Goal: Task Accomplishment & Management: Complete application form

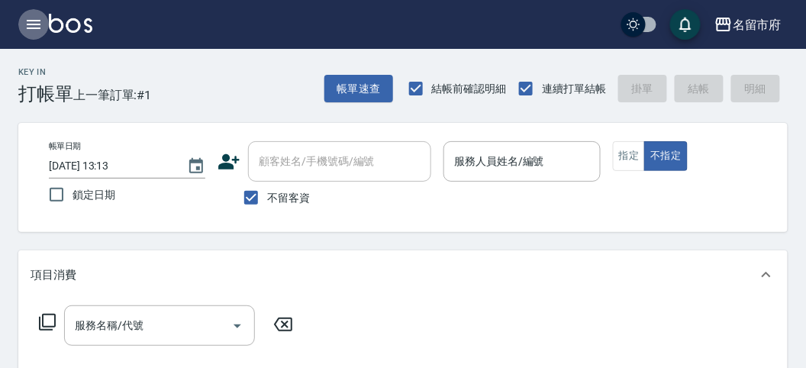
click at [39, 26] on icon "button" at bounding box center [33, 24] width 18 height 18
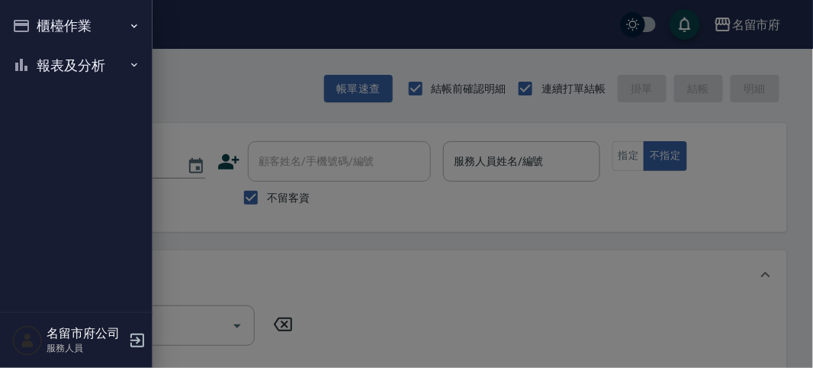
click at [39, 26] on button "櫃檯作業" at bounding box center [76, 26] width 140 height 40
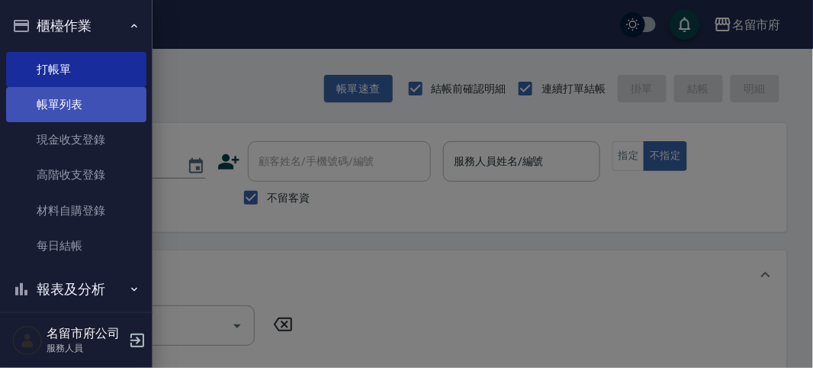
click at [53, 96] on link "帳單列表" at bounding box center [76, 104] width 140 height 35
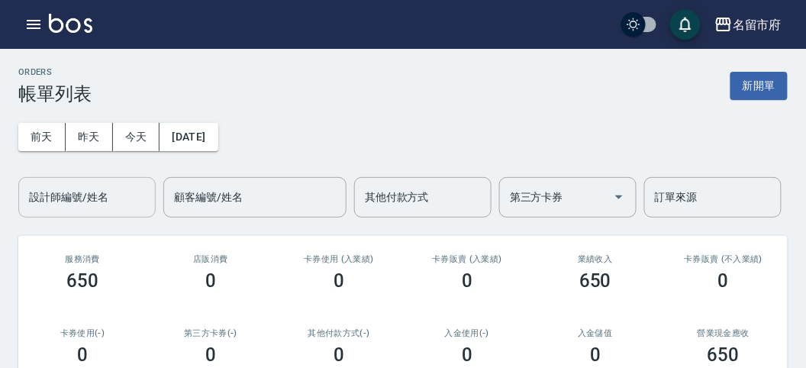
click at [80, 189] on div "設計師編號/姓名 設計師編號/姓名" at bounding box center [86, 197] width 137 height 40
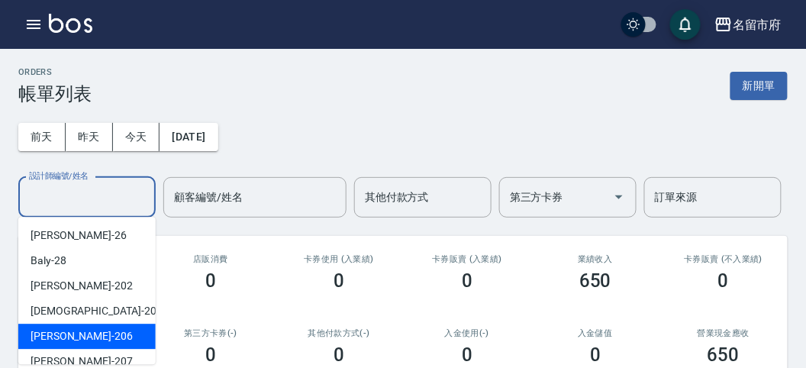
click at [89, 333] on div "[PERSON_NAME] -206" at bounding box center [86, 335] width 137 height 25
type input "[PERSON_NAME]-206"
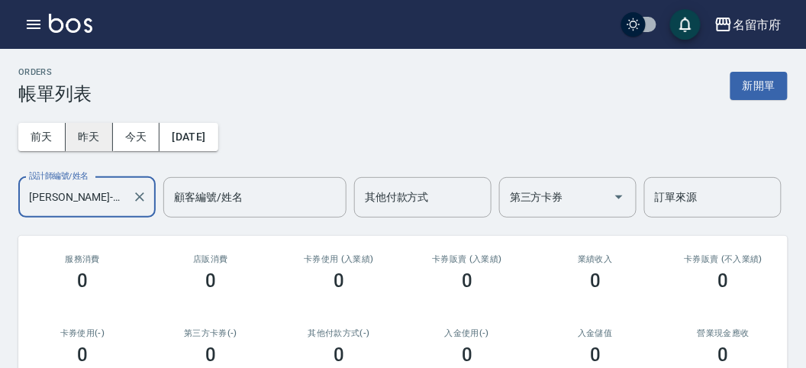
click at [81, 134] on button "昨天" at bounding box center [89, 137] width 47 height 28
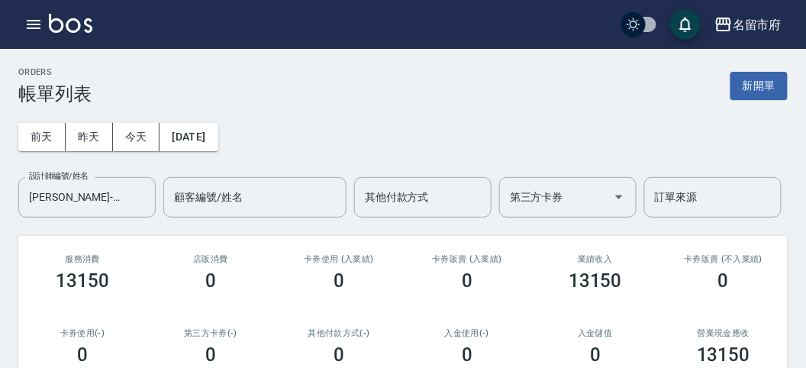
click at [44, 37] on div "名留市府 登出" at bounding box center [403, 24] width 806 height 49
click at [34, 18] on icon "button" at bounding box center [33, 24] width 18 height 18
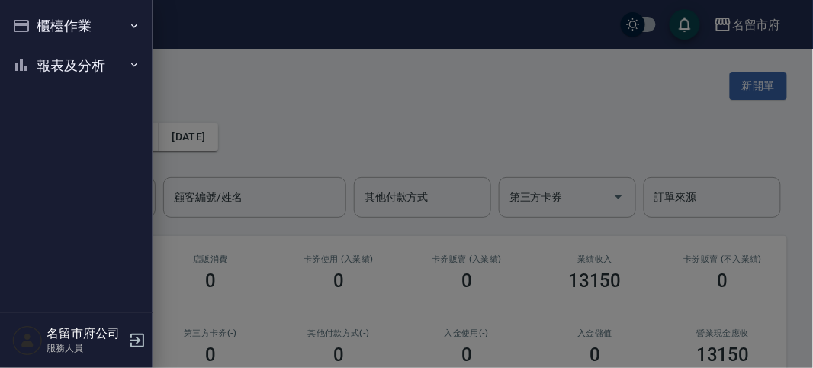
click at [34, 24] on button "櫃檯作業" at bounding box center [76, 26] width 140 height 40
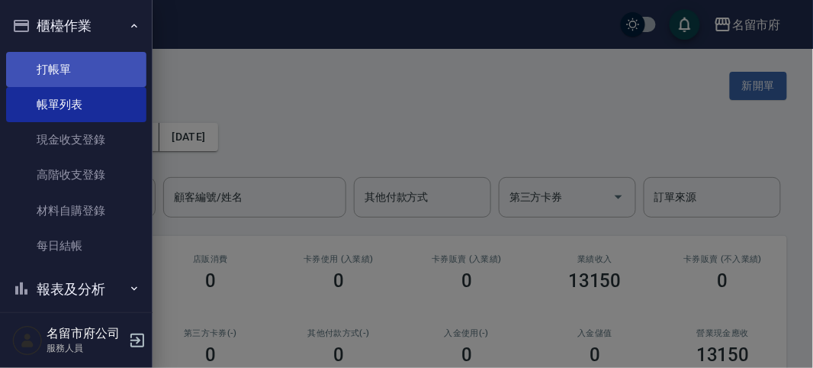
click at [45, 78] on link "打帳單" at bounding box center [76, 69] width 140 height 35
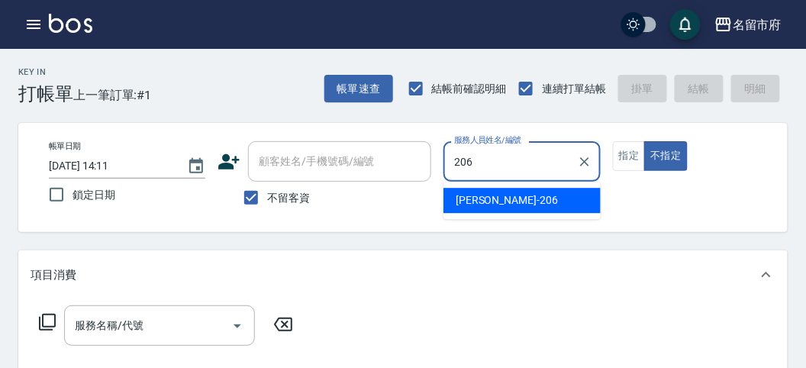
type input "[PERSON_NAME]-206"
type button "false"
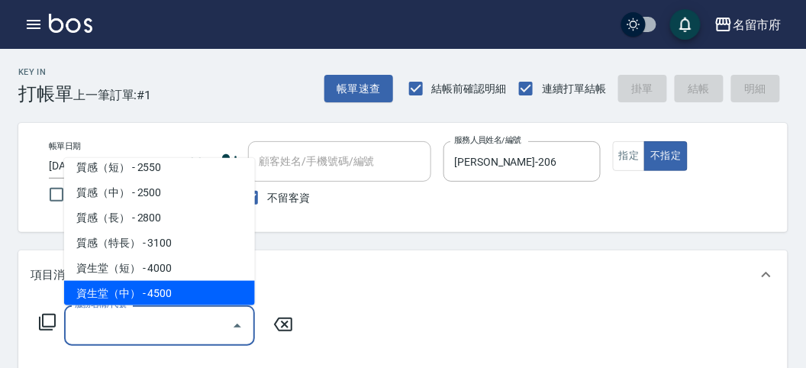
scroll to position [488, 0]
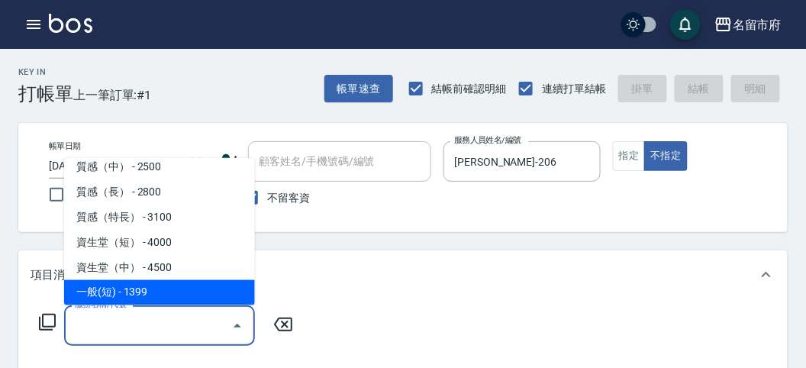
type input "一般(短)(R000)"
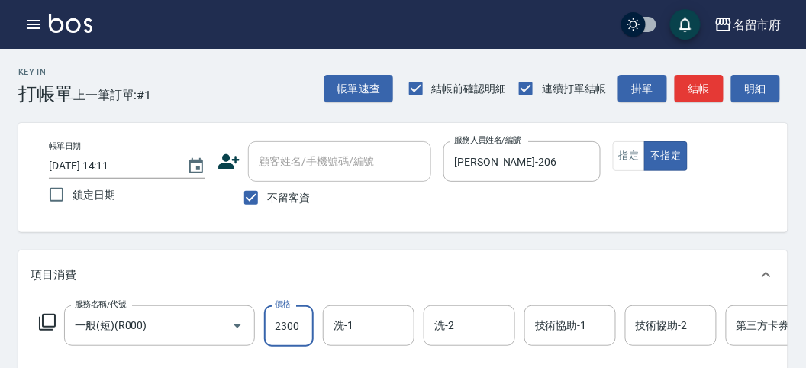
type input "2300"
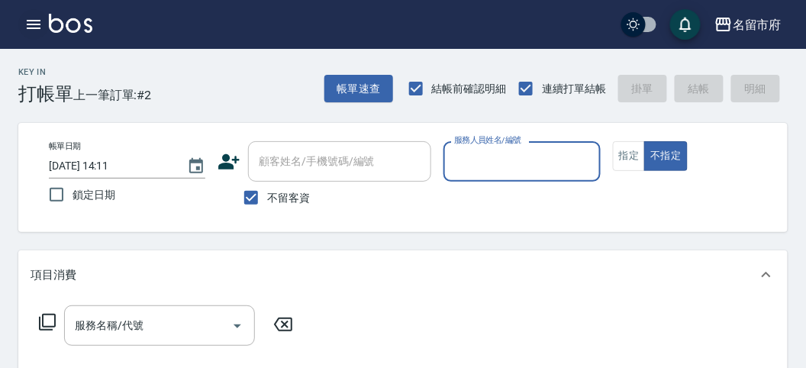
click at [35, 27] on icon "button" at bounding box center [34, 24] width 14 height 9
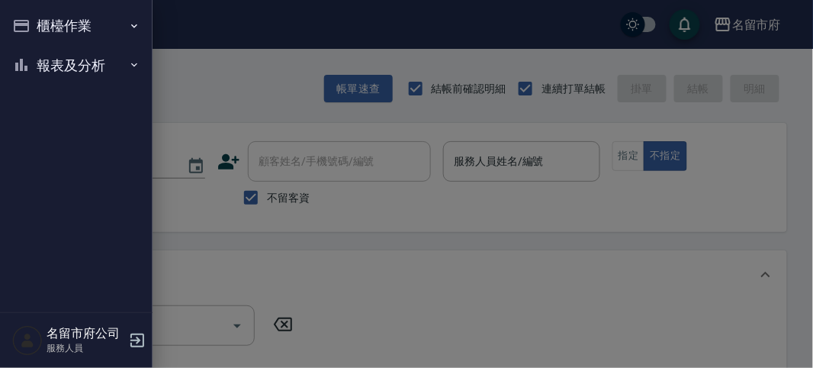
click at [53, 74] on button "報表及分析" at bounding box center [76, 66] width 140 height 40
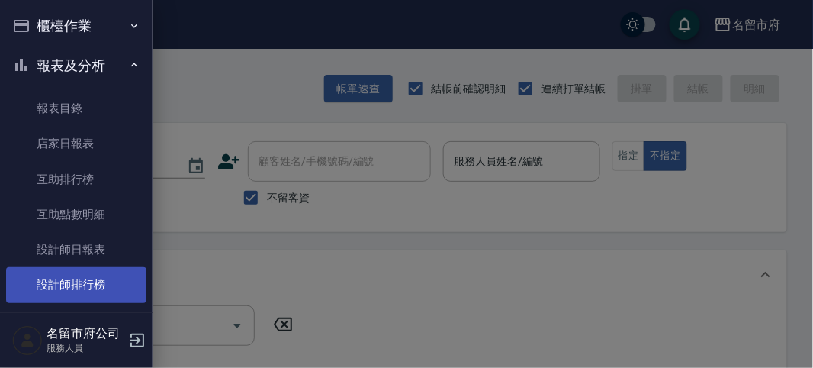
click at [66, 295] on link "設計師排行榜" at bounding box center [76, 284] width 140 height 35
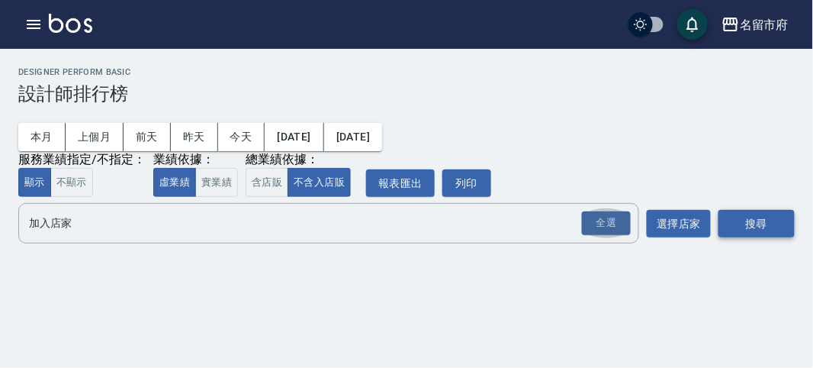
drag, startPoint x: 603, startPoint y: 236, endPoint x: 728, endPoint y: 230, distance: 125.2
click at [606, 236] on button "全選" at bounding box center [606, 223] width 55 height 30
click at [735, 230] on button "搜尋" at bounding box center [757, 224] width 76 height 28
click at [590, 224] on div "全選" at bounding box center [606, 223] width 49 height 24
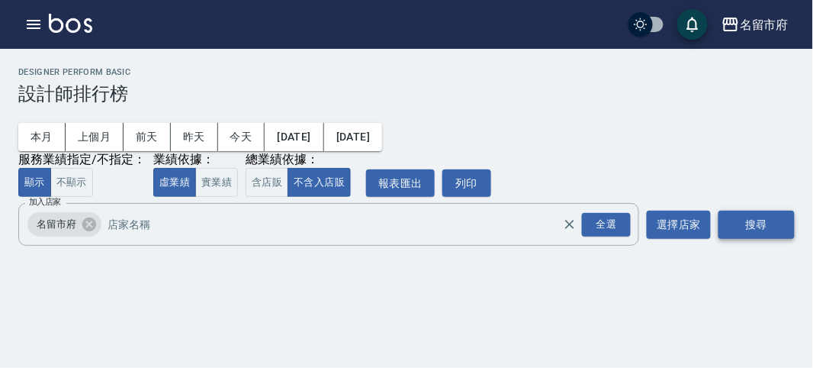
click at [726, 222] on button "搜尋" at bounding box center [757, 225] width 76 height 28
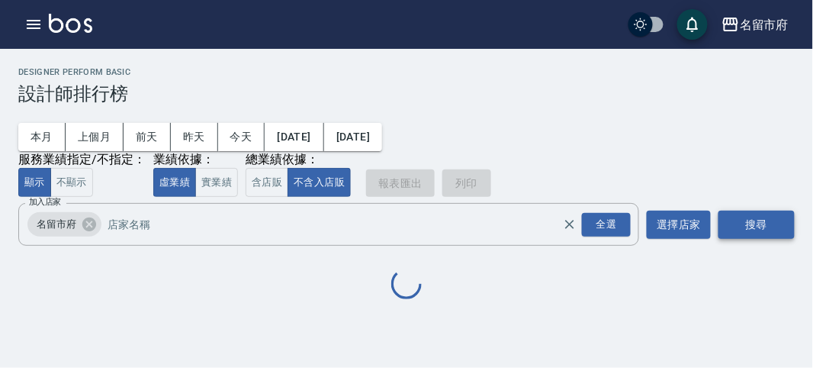
click at [726, 222] on button "搜尋" at bounding box center [757, 225] width 76 height 28
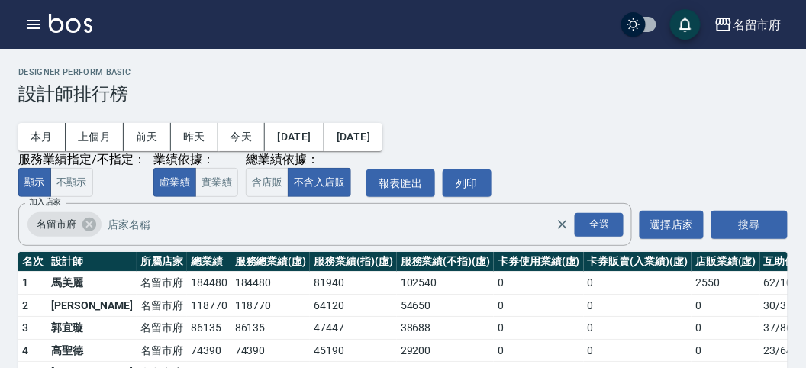
scroll to position [134, 0]
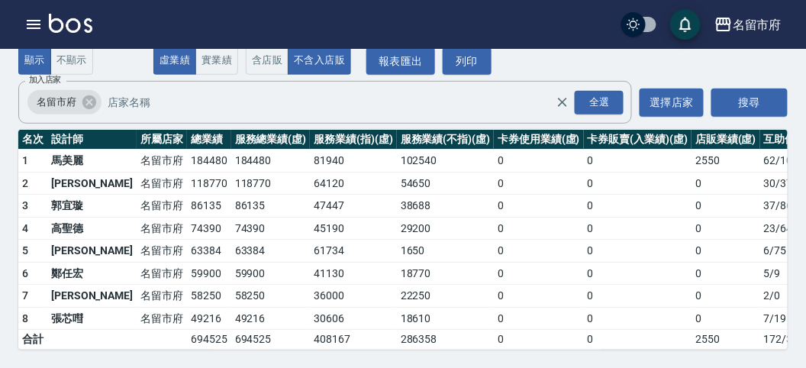
click at [65, 23] on img at bounding box center [70, 23] width 43 height 19
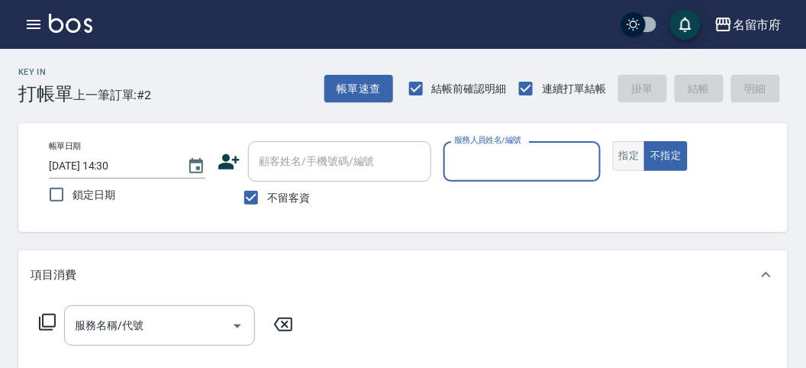
click at [632, 155] on button "指定" at bounding box center [629, 156] width 33 height 30
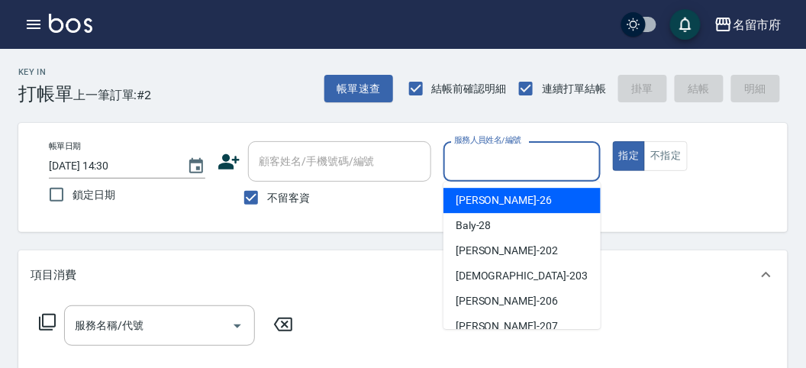
click at [520, 168] on input "服務人員姓名/編號" at bounding box center [521, 161] width 143 height 27
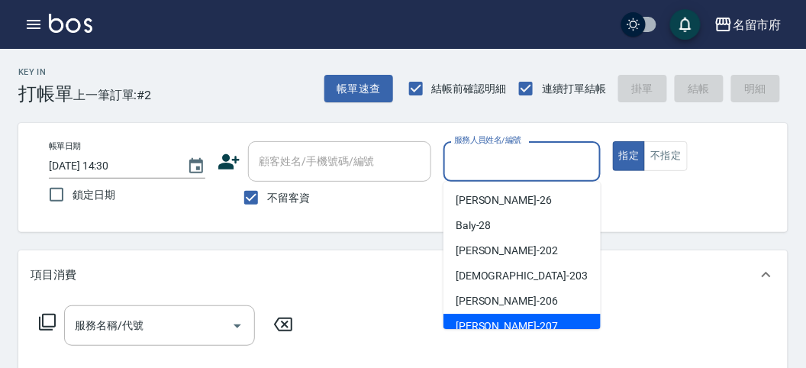
click at [467, 317] on div "[PERSON_NAME] -207" at bounding box center [521, 326] width 157 height 25
type input "[PERSON_NAME]-207"
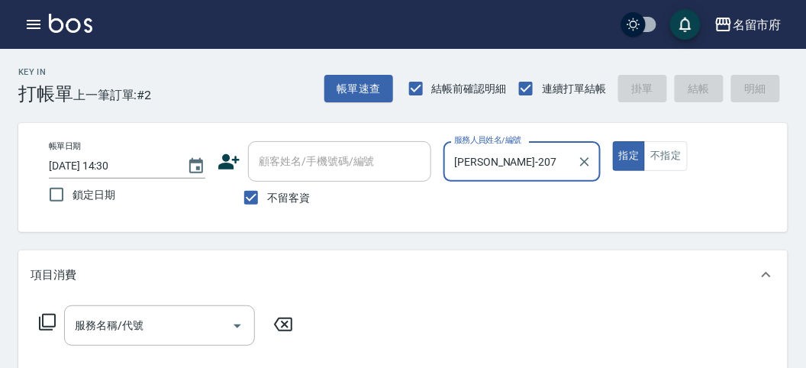
click at [47, 320] on icon at bounding box center [47, 322] width 18 height 18
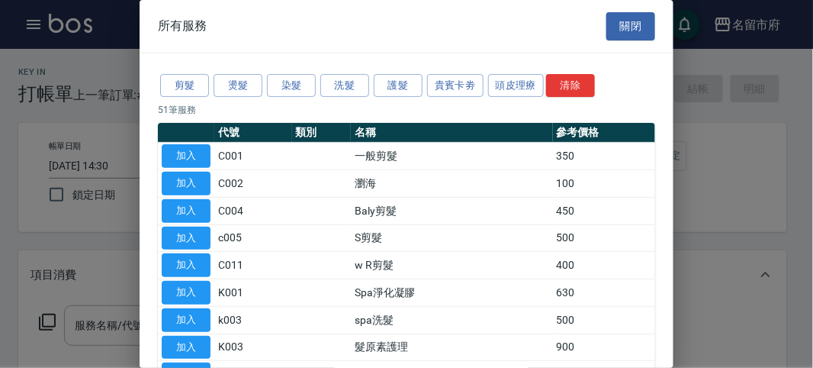
click at [202, 153] on button "加入" at bounding box center [186, 156] width 49 height 24
type input "一般剪髮(C001)"
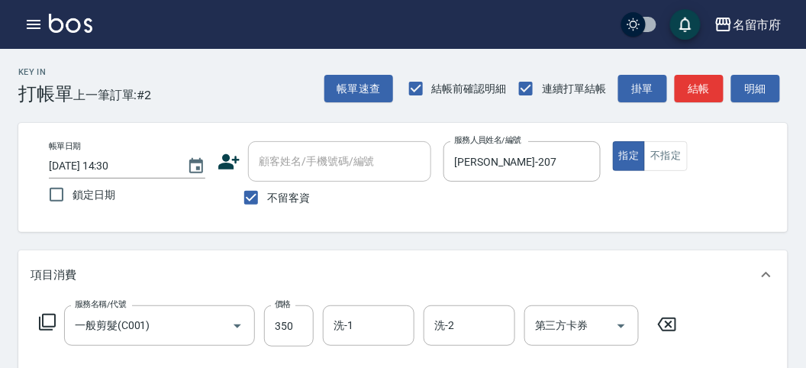
click at [47, 323] on icon at bounding box center [47, 322] width 18 height 18
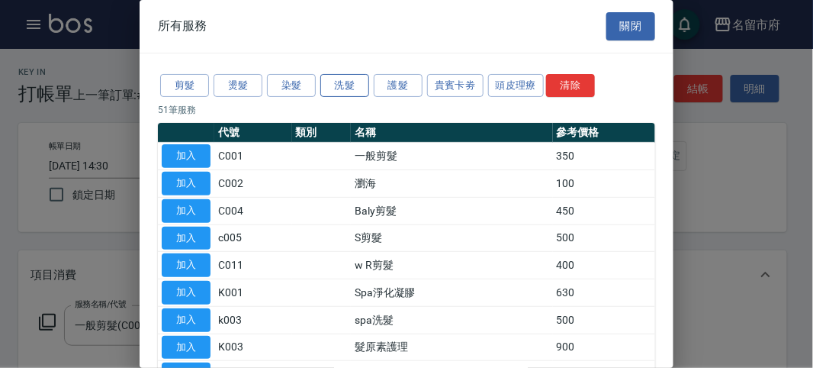
click at [330, 88] on button "洗髮" at bounding box center [344, 86] width 49 height 24
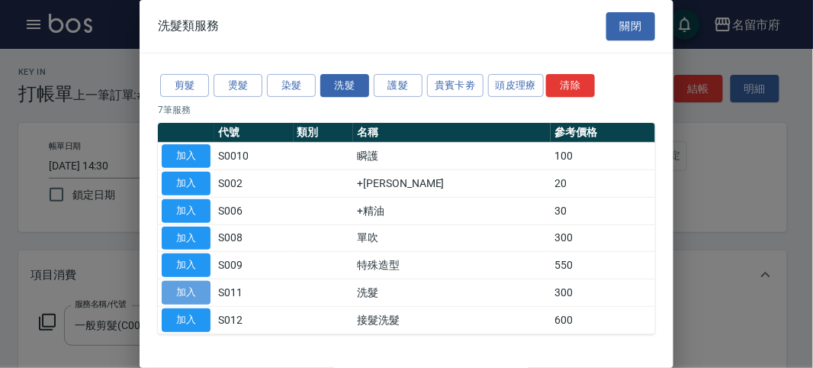
click at [178, 294] on button "加入" at bounding box center [186, 293] width 49 height 24
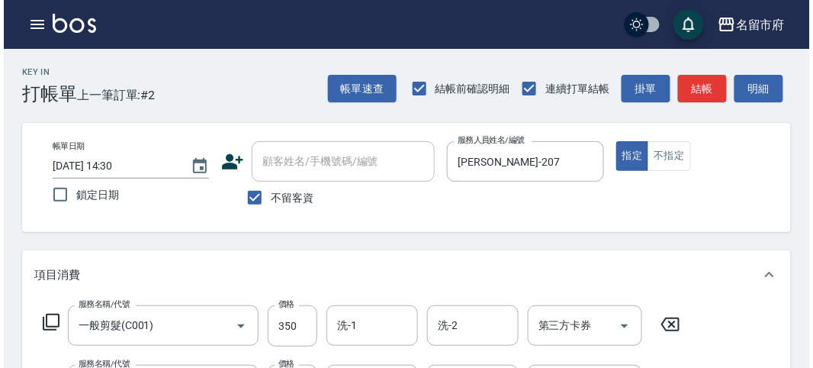
scroll to position [506, 0]
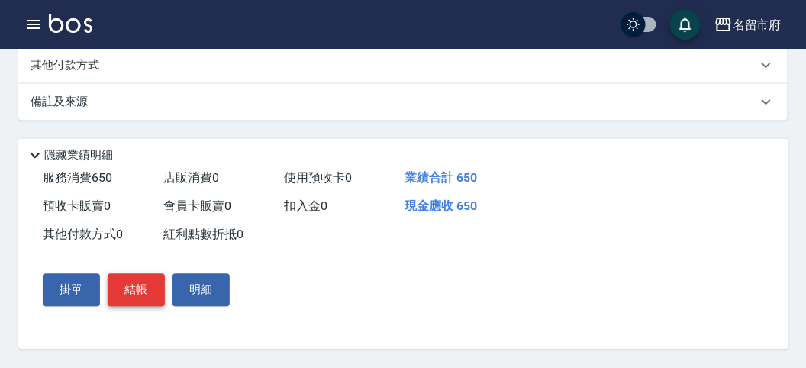
click at [122, 284] on button "結帳" at bounding box center [136, 290] width 57 height 32
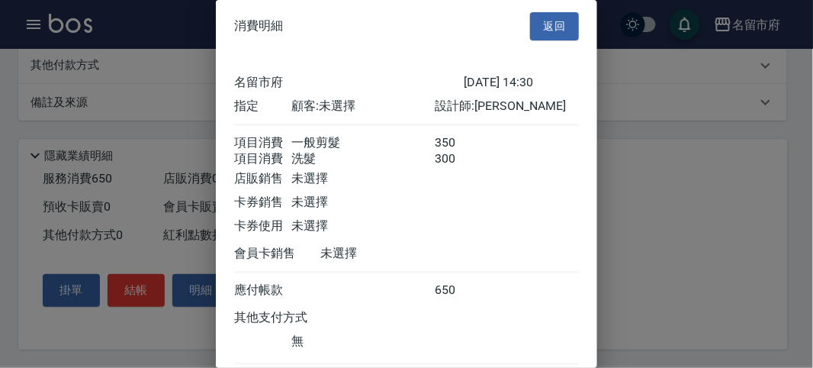
scroll to position [101, 0]
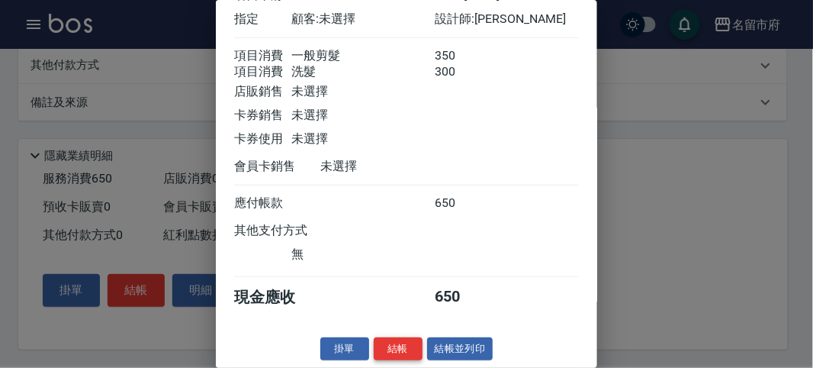
click at [394, 345] on button "結帳" at bounding box center [398, 349] width 49 height 24
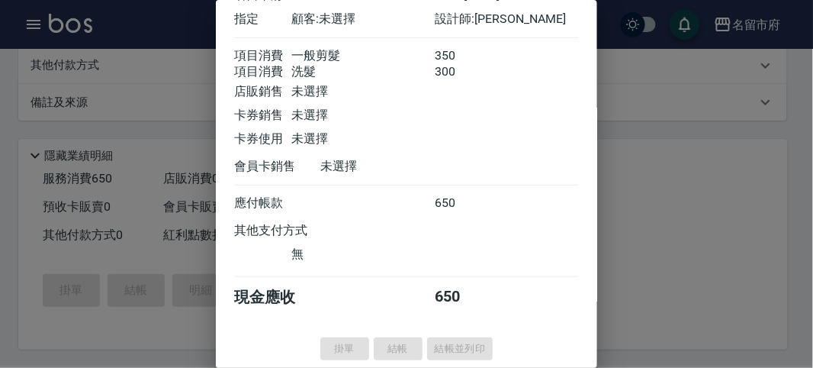
type input "[DATE] 14:49"
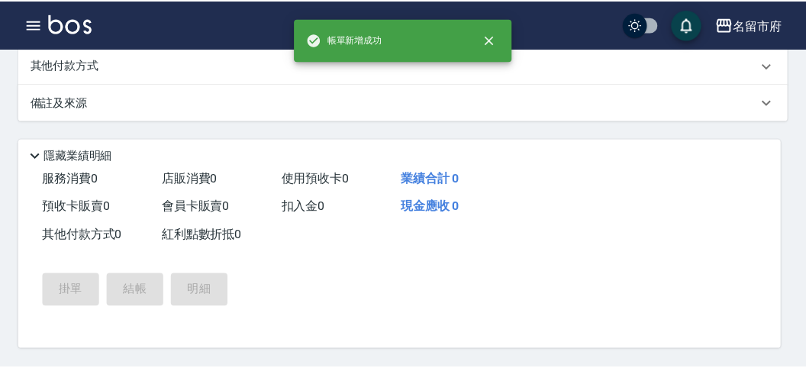
scroll to position [0, 0]
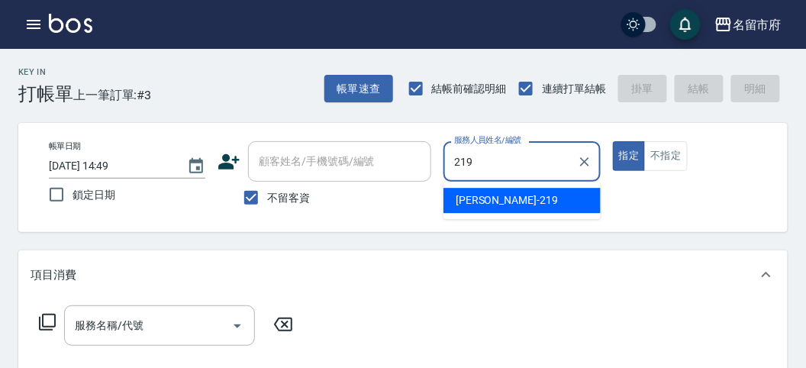
type input "[PERSON_NAME]-219"
type button "true"
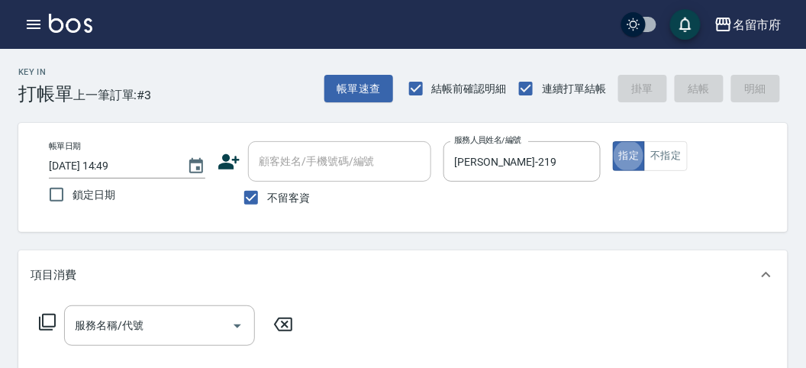
click at [43, 331] on div "服務名稱/代號 服務名稱/代號" at bounding box center [167, 325] width 272 height 40
click at [40, 323] on icon at bounding box center [47, 322] width 18 height 18
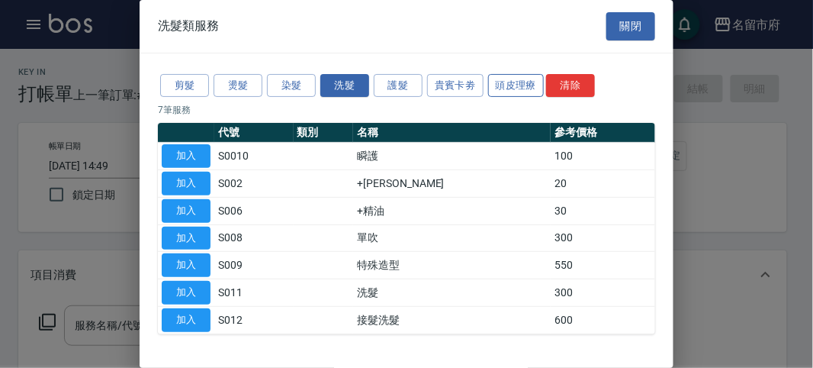
click at [530, 87] on button "頭皮理療" at bounding box center [516, 86] width 56 height 24
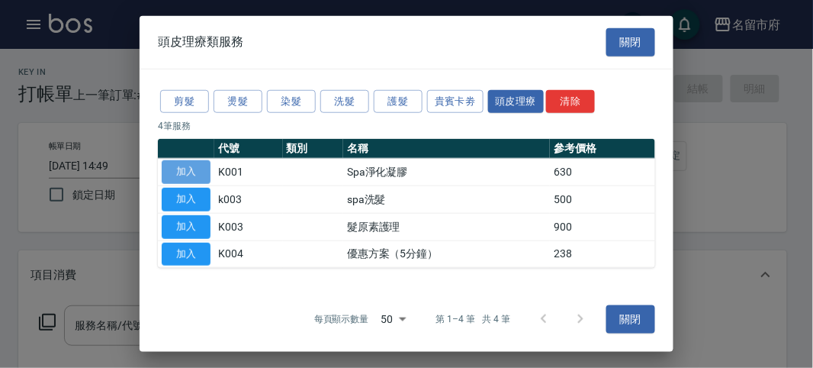
click at [201, 179] on button "加入" at bounding box center [186, 172] width 49 height 24
type input "Spa淨化凝膠(K001)"
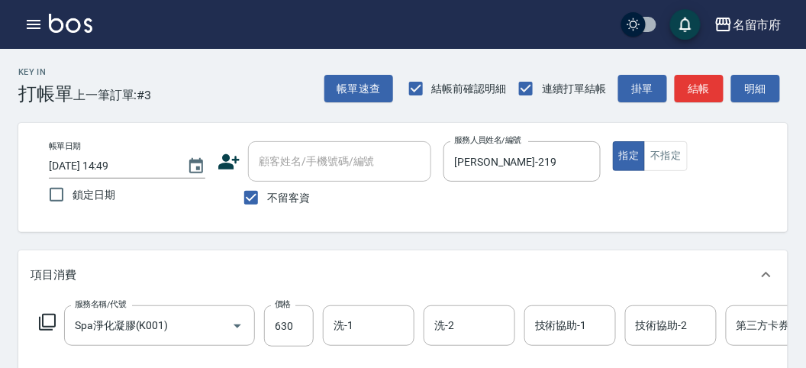
click at [40, 316] on icon at bounding box center [47, 322] width 18 height 18
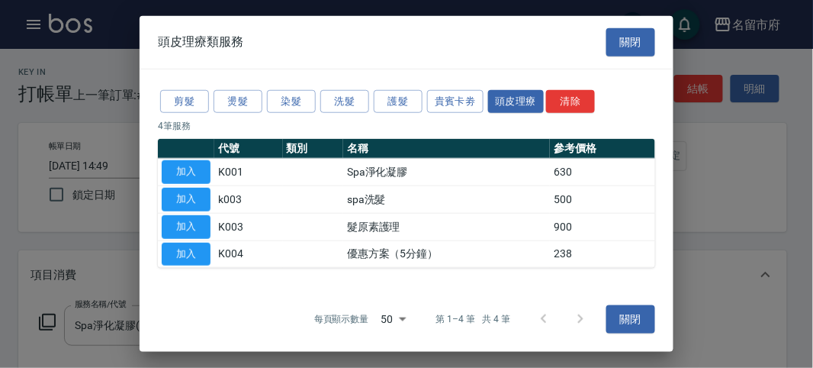
click at [347, 89] on div "剪髮 燙髮 染髮 洗髮 護髮 貴賓卡劵 頭皮理療 清除" at bounding box center [406, 101] width 497 height 28
drag, startPoint x: 346, startPoint y: 101, endPoint x: 371, endPoint y: 105, distance: 25.5
click at [351, 101] on button "洗髮" at bounding box center [344, 101] width 49 height 24
click at [371, 105] on div "剪髮 燙髮 染髮 洗髮 護髮 貴賓卡劵 頭皮理療 清除 4 筆服務 代號 類別 名稱 參考價格 加入 K001 Spa淨化凝膠 630 加入 k003 spa…" at bounding box center [407, 177] width 534 height 217
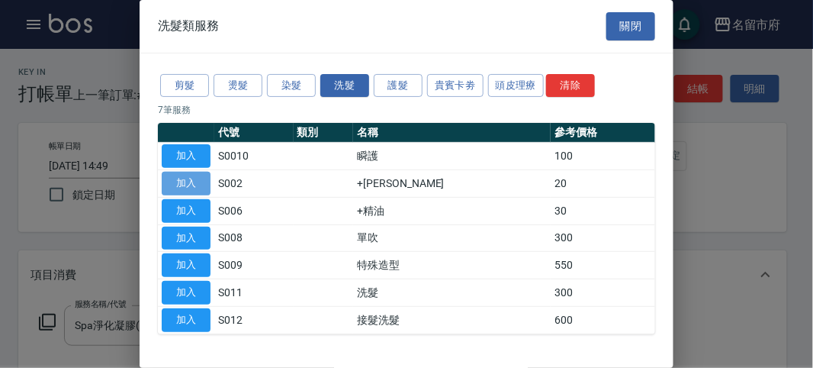
click at [182, 174] on button "加入" at bounding box center [186, 184] width 49 height 24
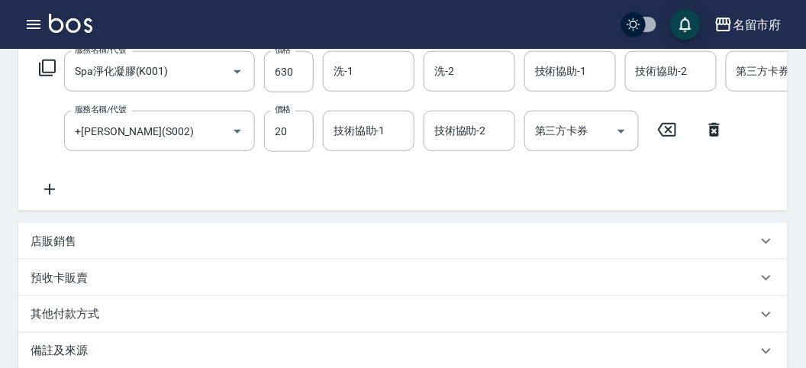
scroll to position [508, 0]
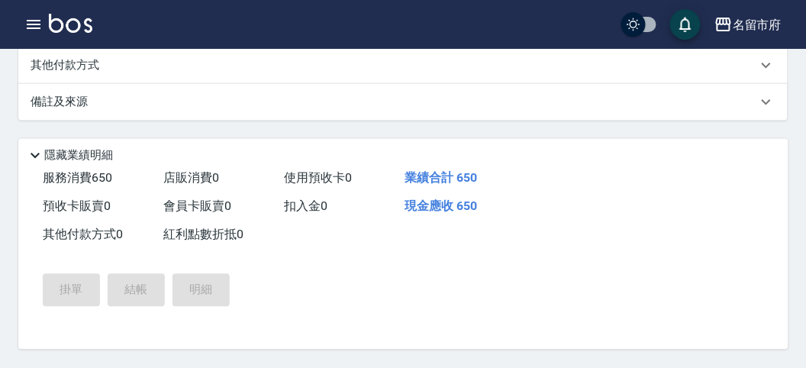
type input "[DATE] 15:06"
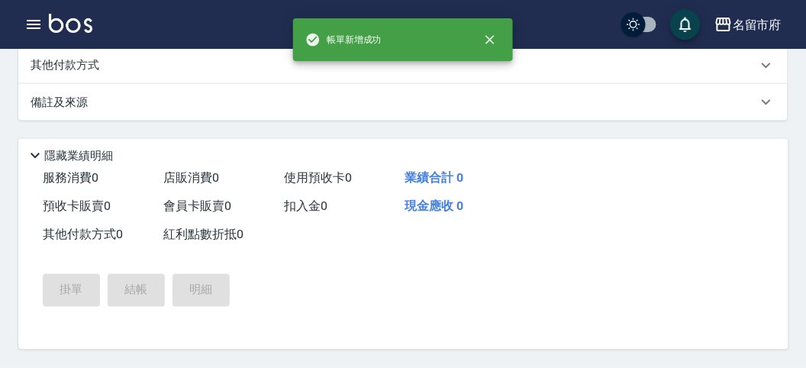
scroll to position [0, 0]
